Goal: Check status: Check status

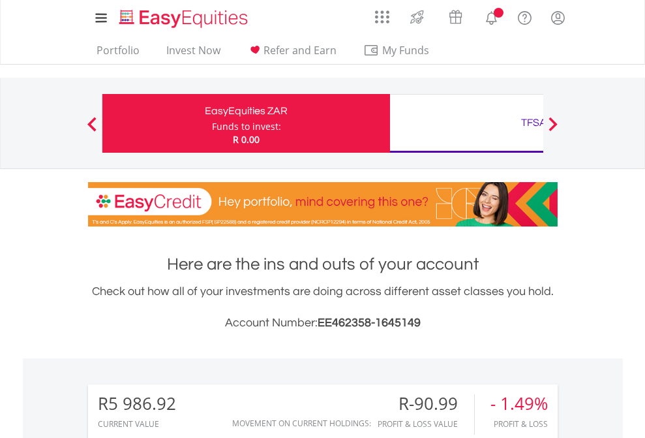
scroll to position [125, 205]
click at [212, 123] on div "Funds to invest:" at bounding box center [246, 126] width 69 height 13
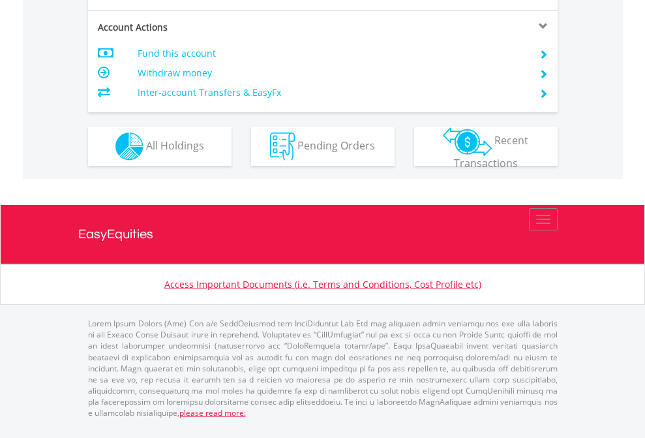
scroll to position [1165, 0]
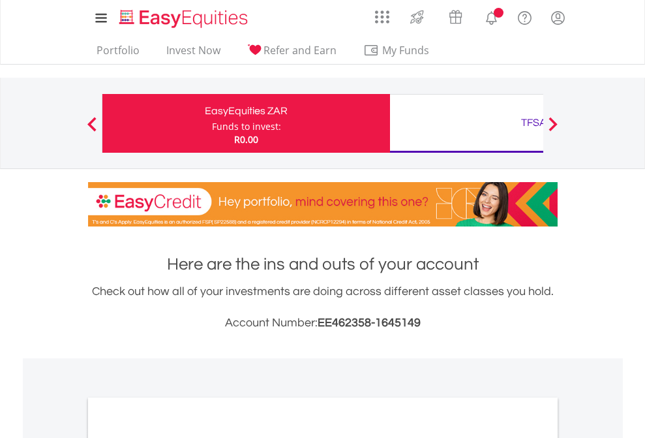
scroll to position [784, 0]
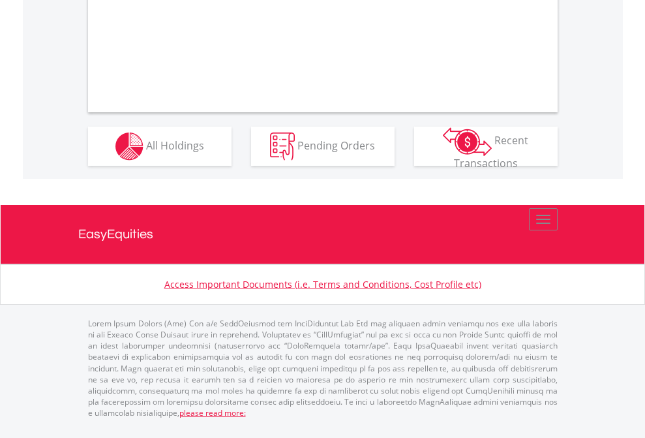
click at [146, 152] on span "All Holdings" at bounding box center [175, 145] width 58 height 14
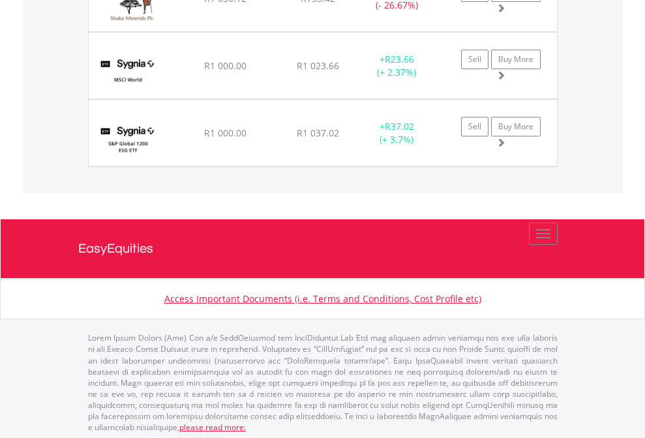
scroll to position [125, 205]
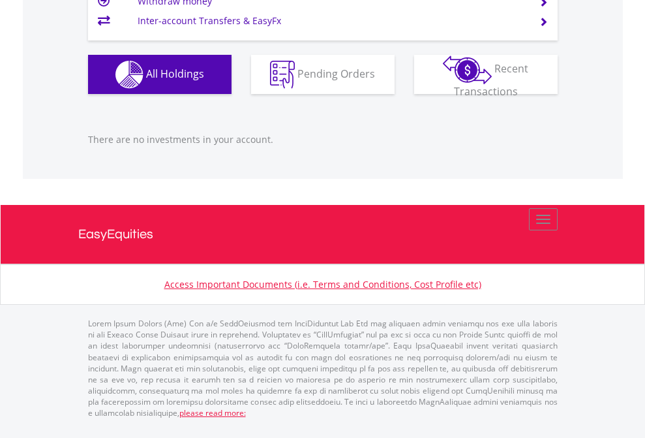
scroll to position [125, 205]
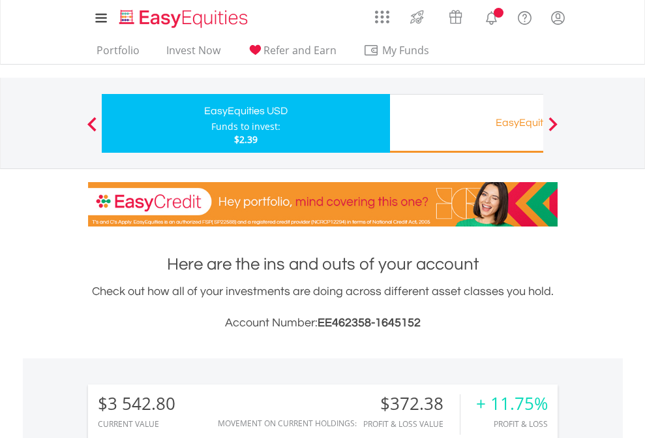
scroll to position [125, 205]
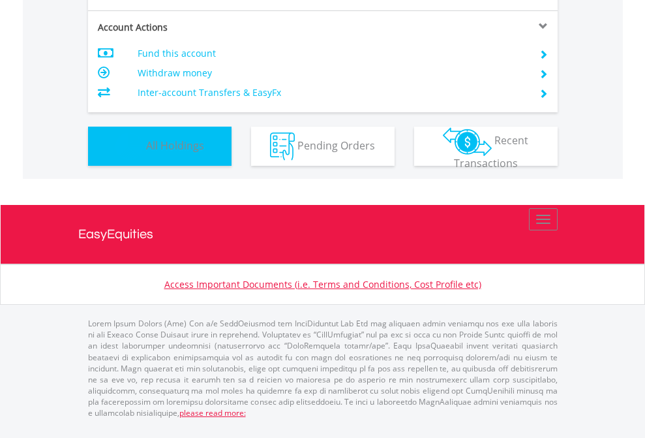
click at [146, 152] on span "All Holdings" at bounding box center [175, 145] width 58 height 14
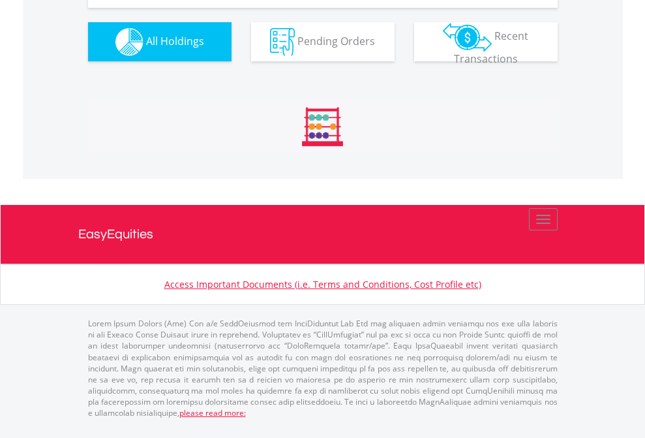
scroll to position [1477, 0]
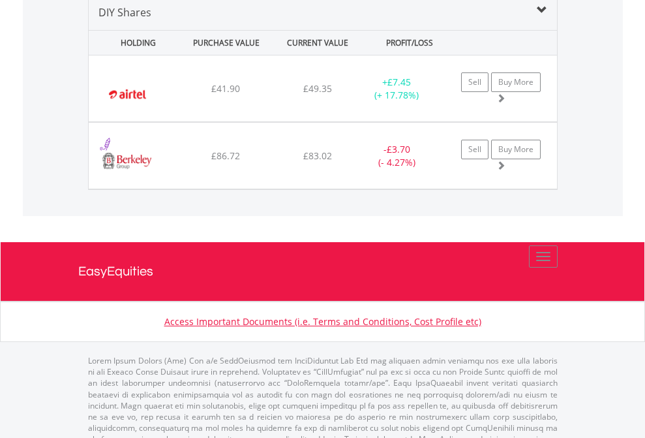
scroll to position [1261, 0]
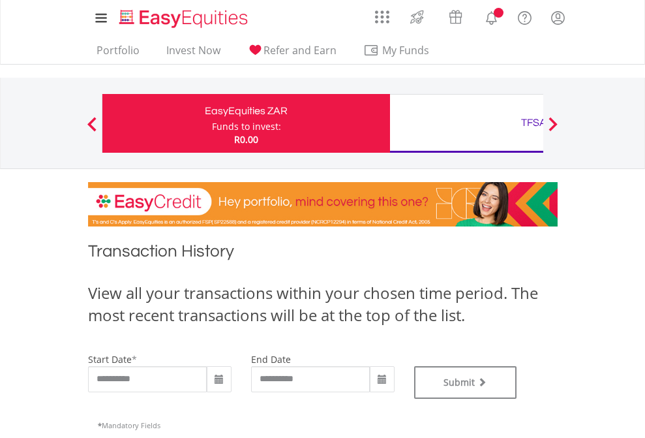
type input "**********"
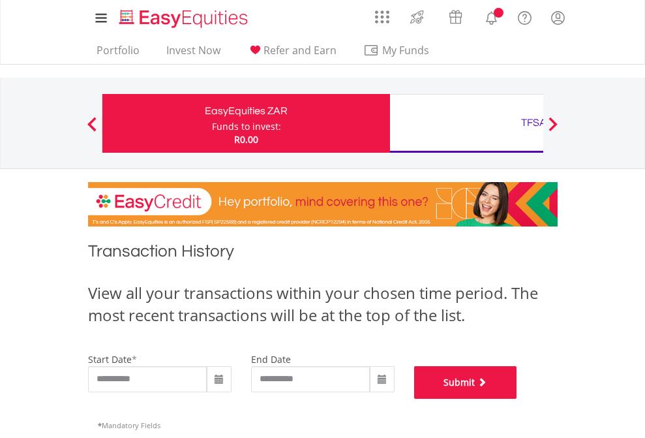
click at [518, 399] on button "Submit" at bounding box center [465, 382] width 103 height 33
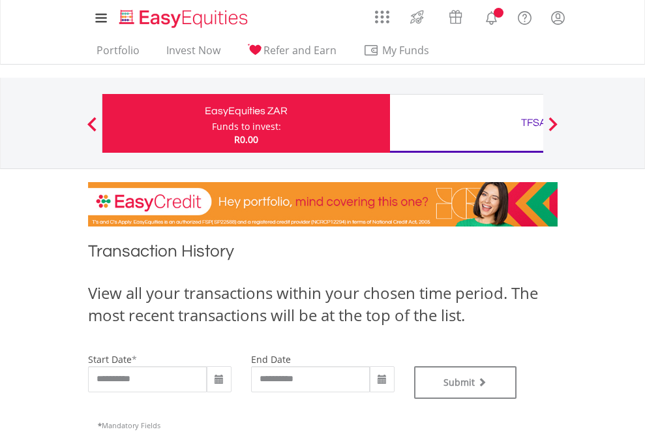
click at [467, 123] on div "TFSA" at bounding box center [534, 123] width 272 height 18
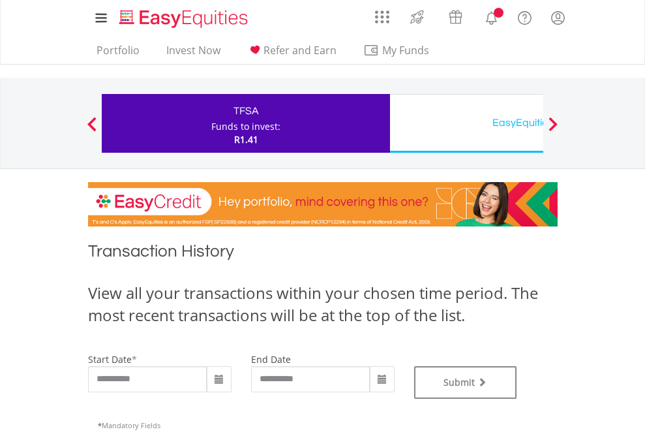
type input "**********"
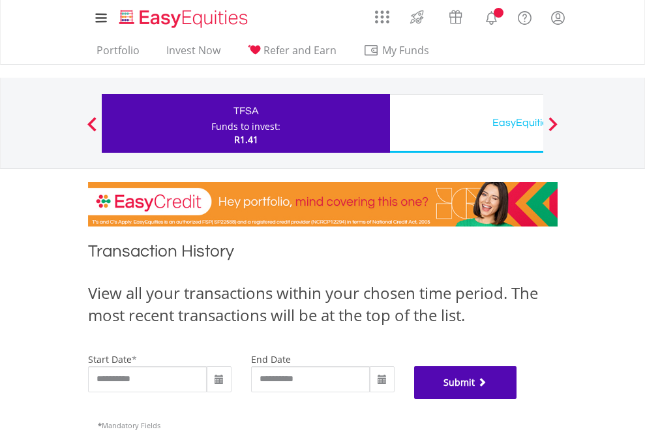
click at [518, 399] on button "Submit" at bounding box center [465, 382] width 103 height 33
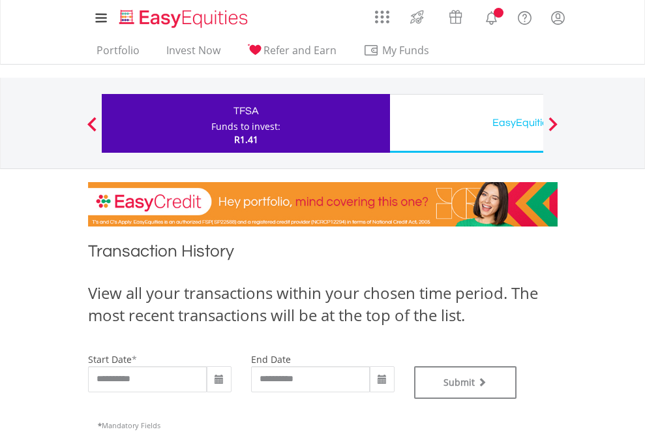
click at [467, 123] on div "EasyEquities USD" at bounding box center [534, 123] width 272 height 18
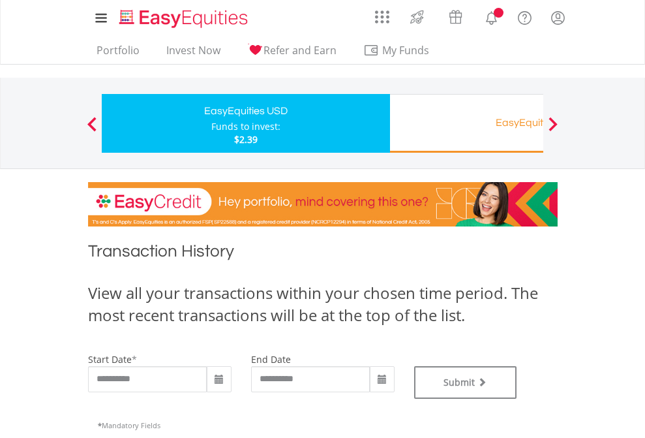
type input "**********"
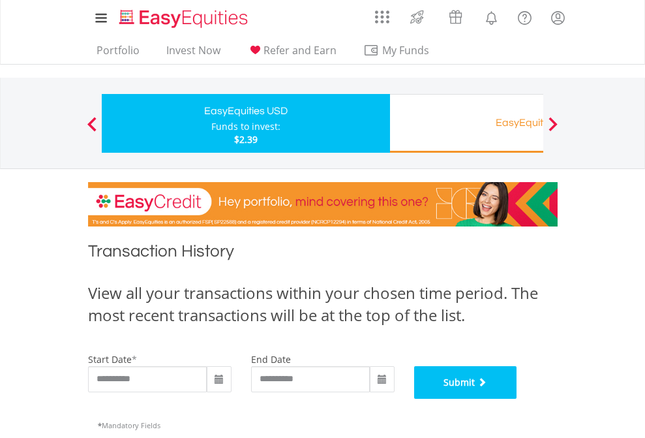
click at [518, 399] on button "Submit" at bounding box center [465, 382] width 103 height 33
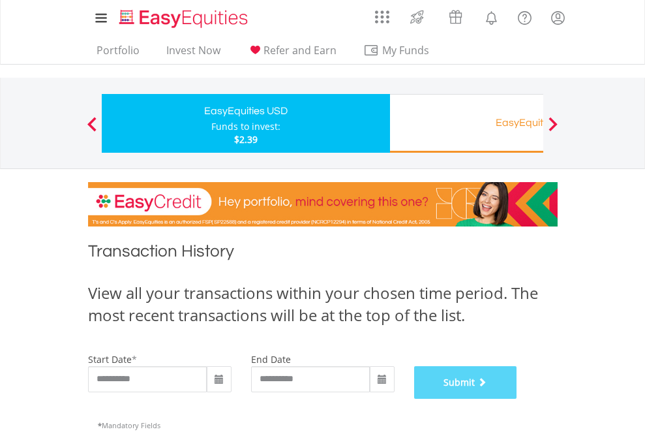
scroll to position [529, 0]
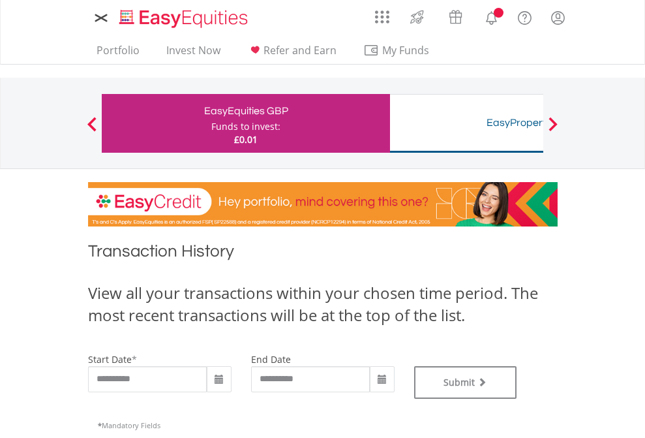
type input "**********"
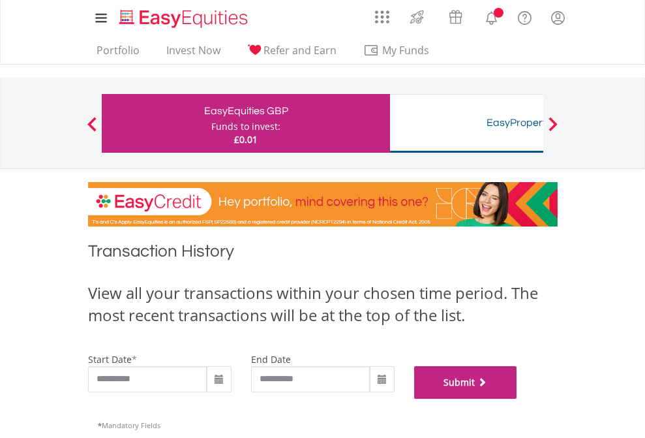
click at [518, 399] on button "Submit" at bounding box center [465, 382] width 103 height 33
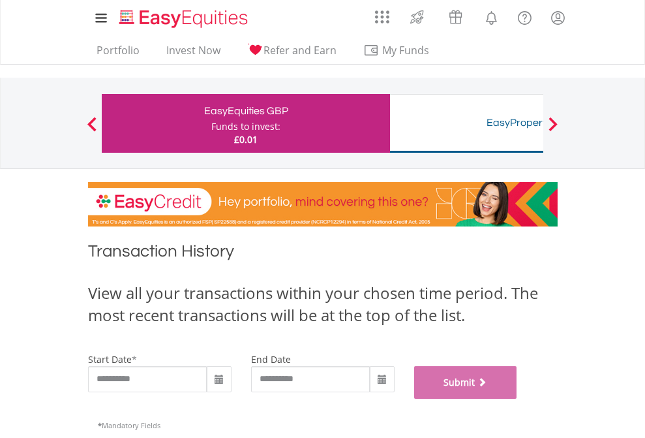
scroll to position [529, 0]
